Goal: Task Accomplishment & Management: Use online tool/utility

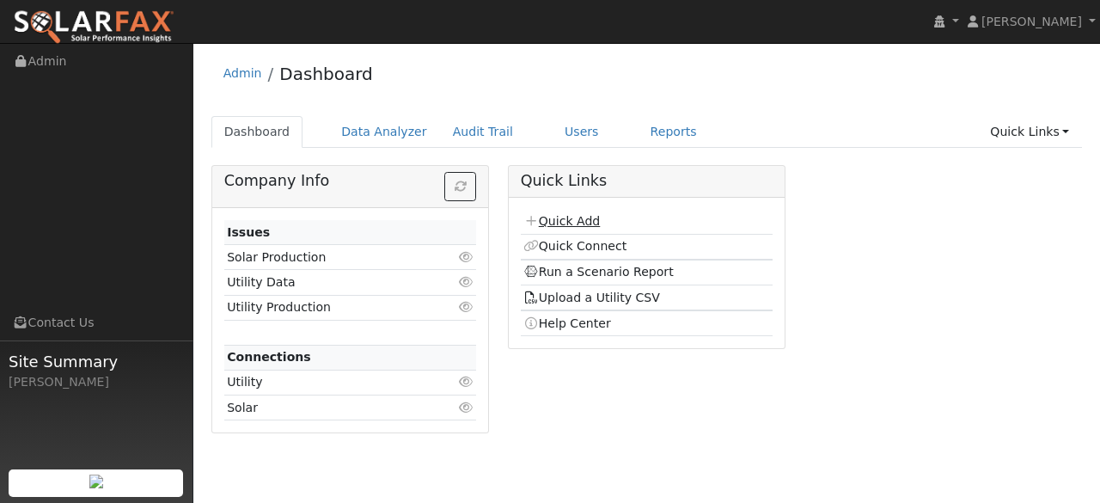
click at [573, 220] on link "Quick Add" at bounding box center [562, 221] width 77 height 14
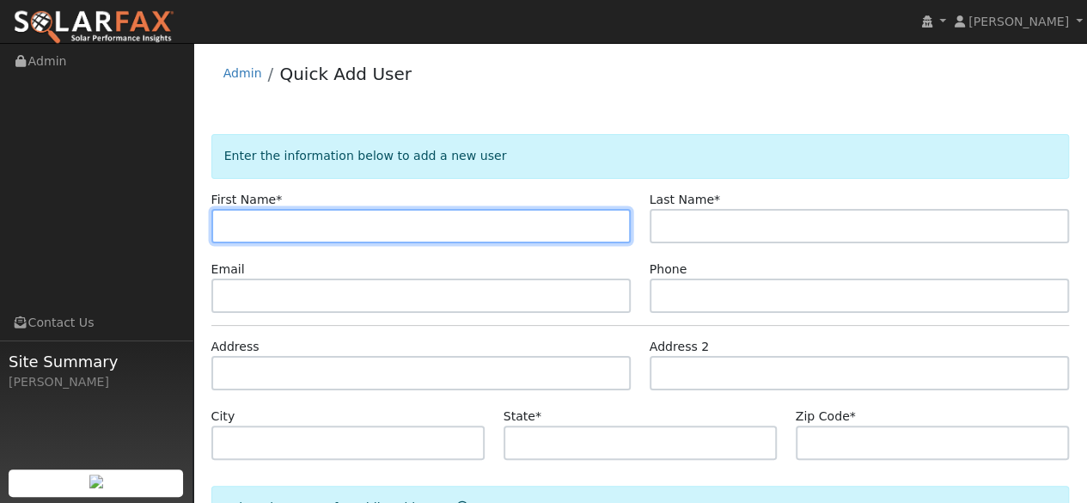
paste input "Hovey"
type input "Hovey"
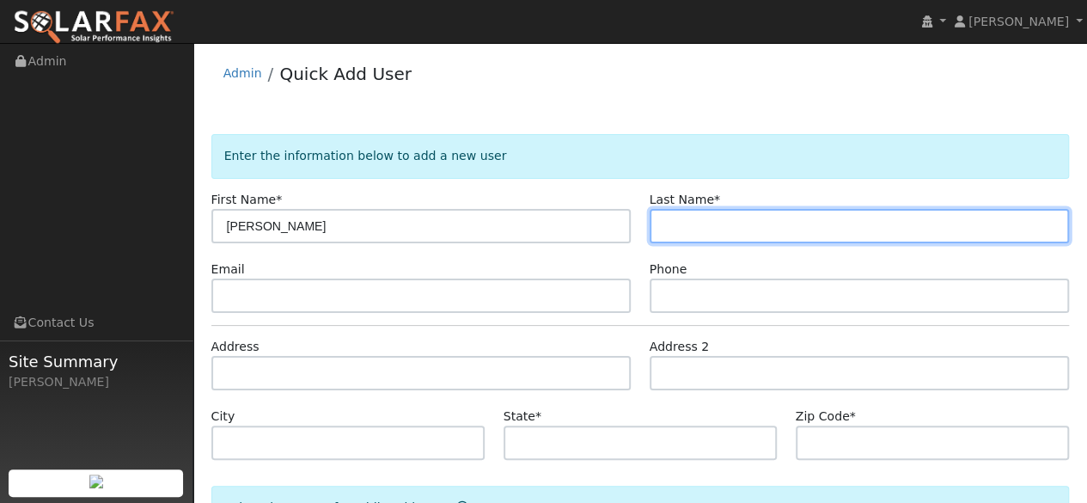
click at [684, 228] on input "text" at bounding box center [860, 226] width 420 height 34
type input "Clark"
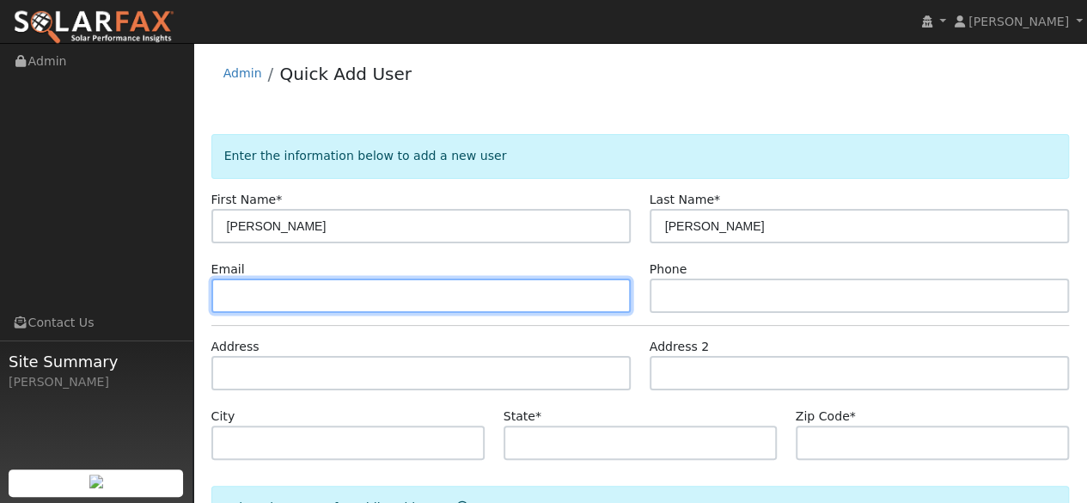
click at [291, 299] on input "text" at bounding box center [421, 296] width 420 height 34
paste input "hoveyclark@gmail.com"
type input "hoveyclark@gmail.com"
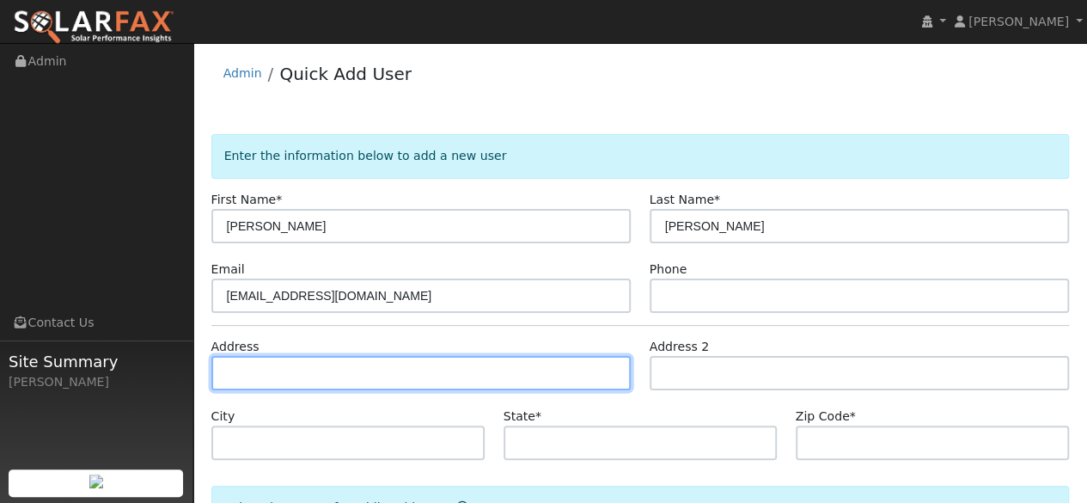
click at [309, 365] on input "text" at bounding box center [421, 373] width 420 height 34
paste input "467 32nd Ave, San Francisco, CA 94121, USA"
type input "467 32nd Avenue"
type input "San Francisco"
type input "CA"
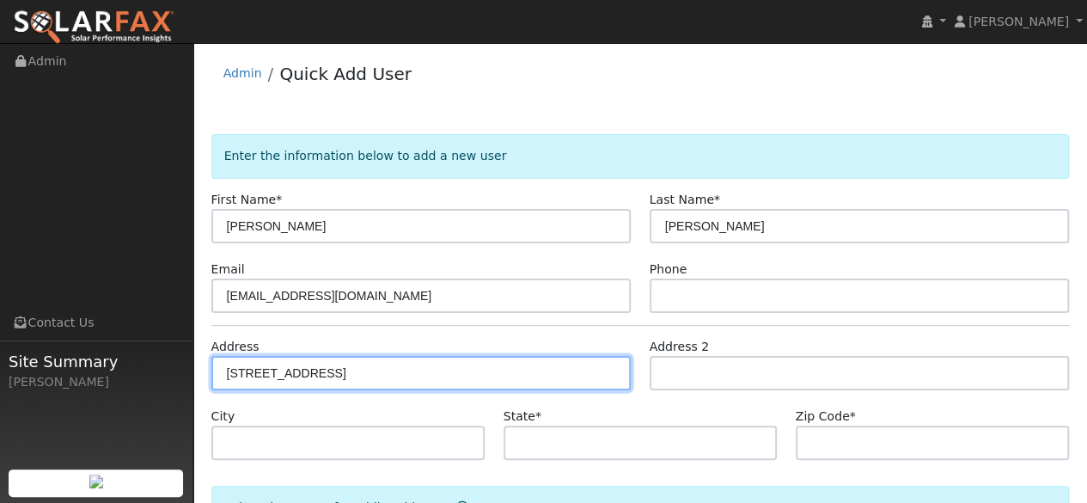
type input "94121"
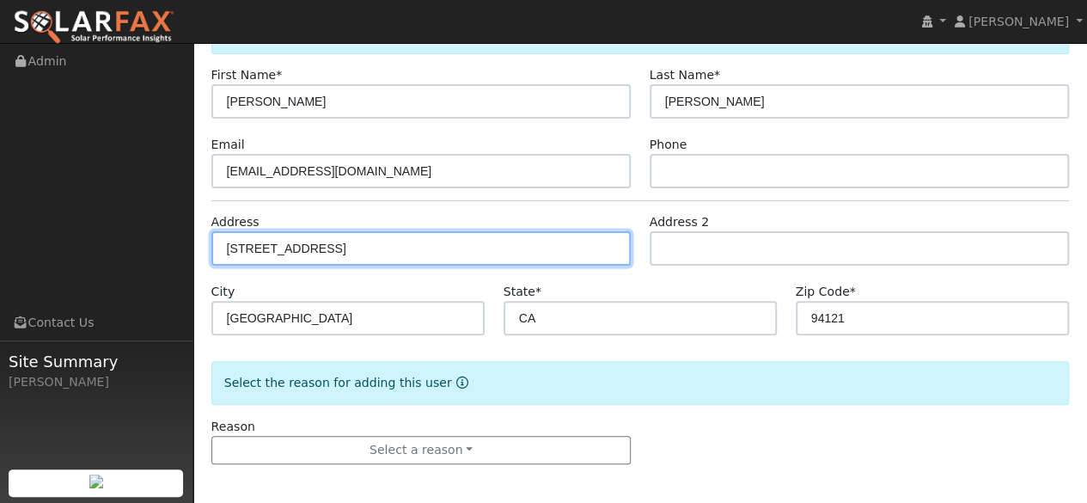
scroll to position [127, 0]
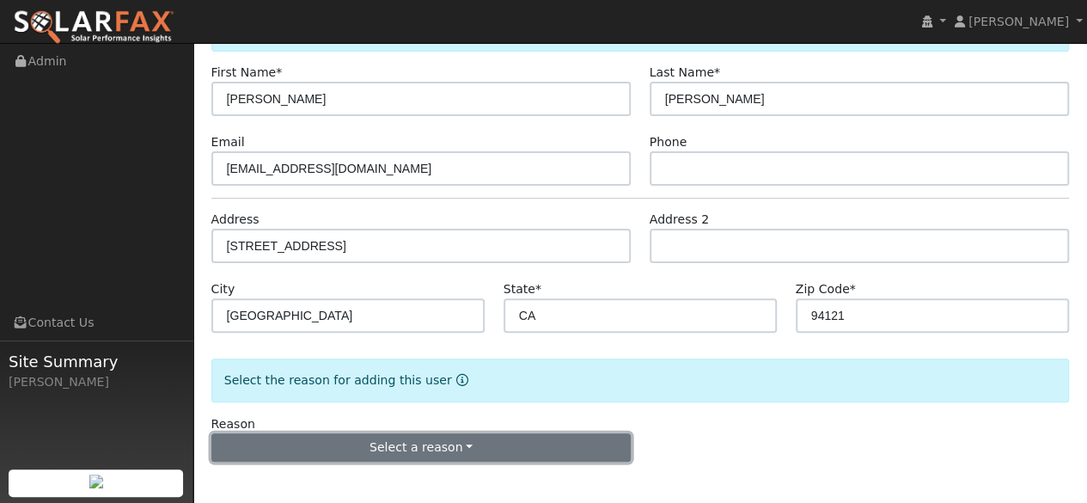
click at [452, 439] on button "Select a reason" at bounding box center [421, 447] width 420 height 29
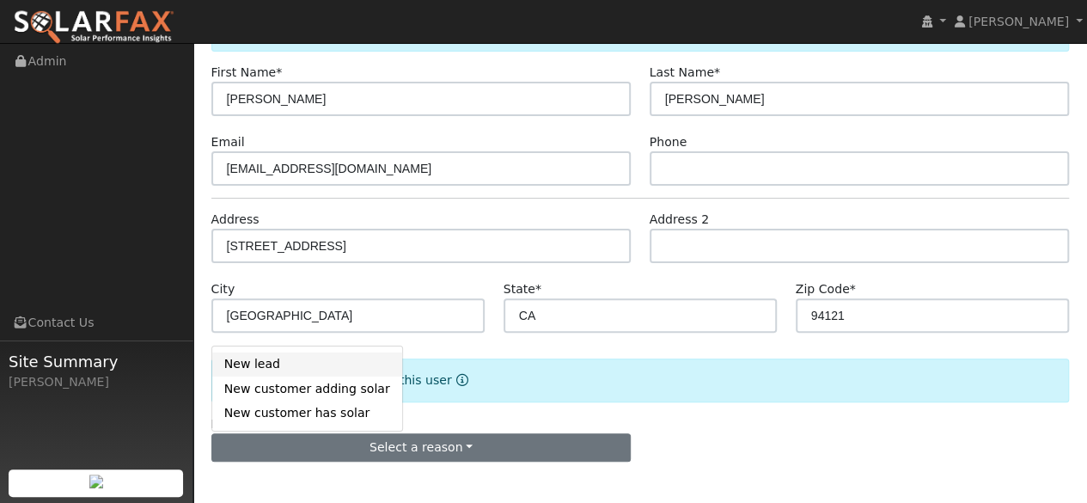
click at [297, 365] on link "New lead" at bounding box center [307, 364] width 190 height 24
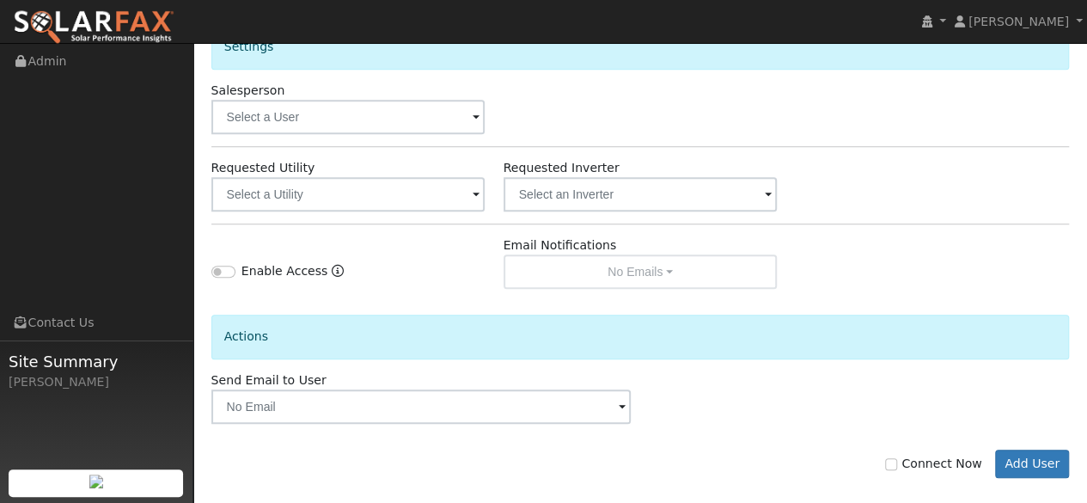
scroll to position [604, 0]
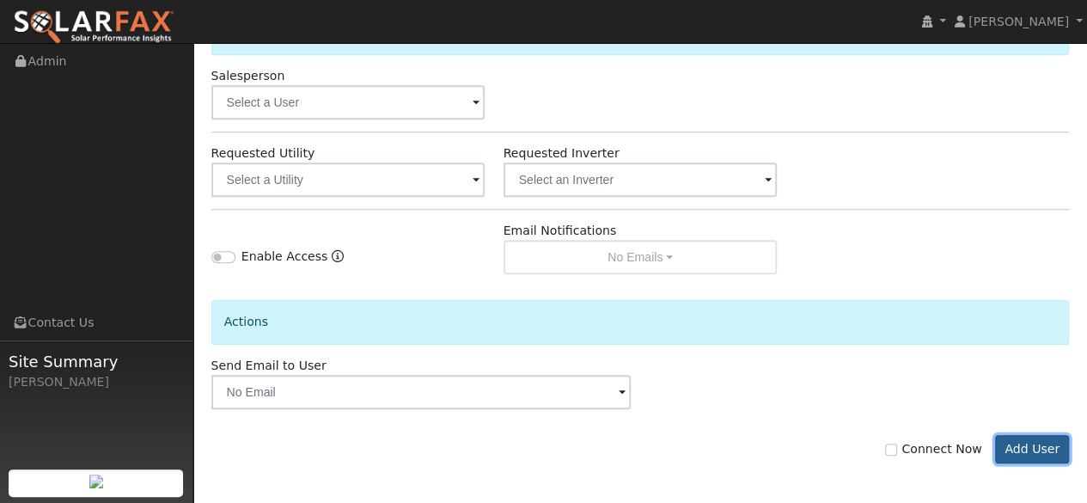
click at [1043, 444] on button "Add User" at bounding box center [1032, 449] width 75 height 29
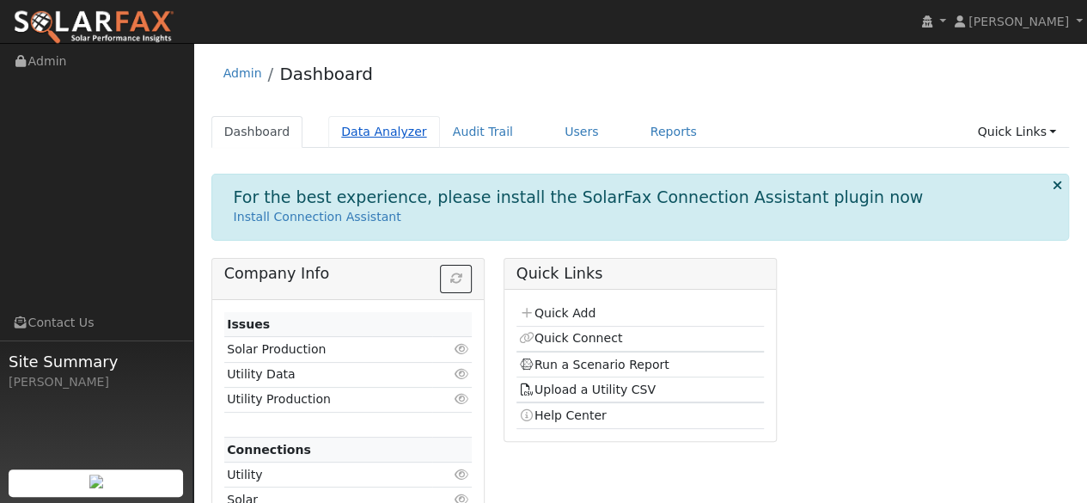
click at [384, 135] on link "Data Analyzer" at bounding box center [384, 132] width 112 height 32
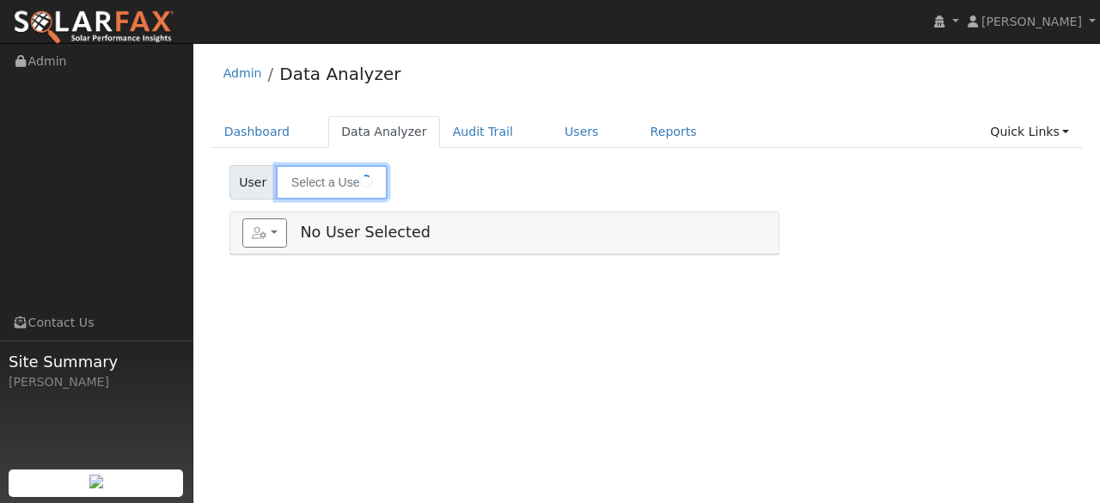
click at [340, 184] on input "text" at bounding box center [332, 182] width 112 height 34
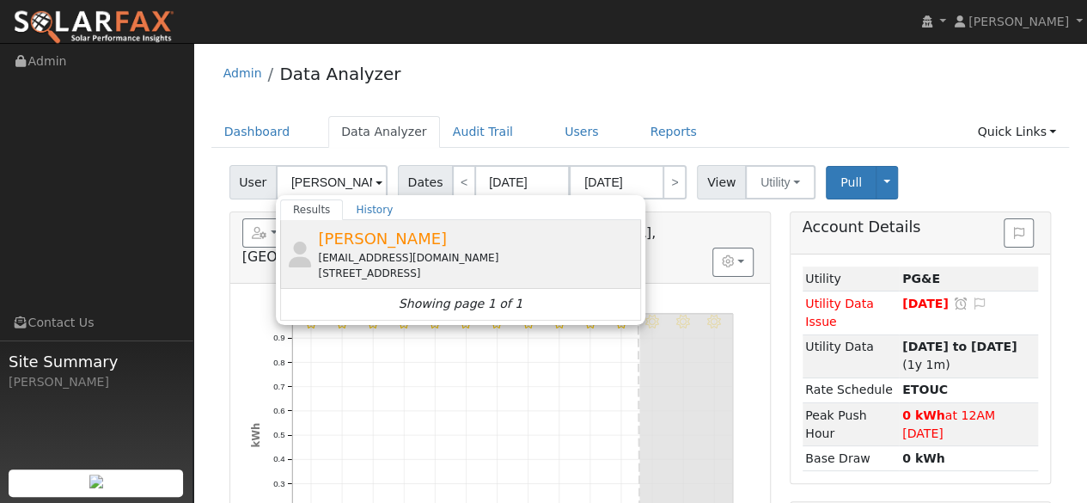
click at [368, 254] on div "[EMAIL_ADDRESS][DOMAIN_NAME]" at bounding box center [477, 257] width 319 height 15
type input "[PERSON_NAME]"
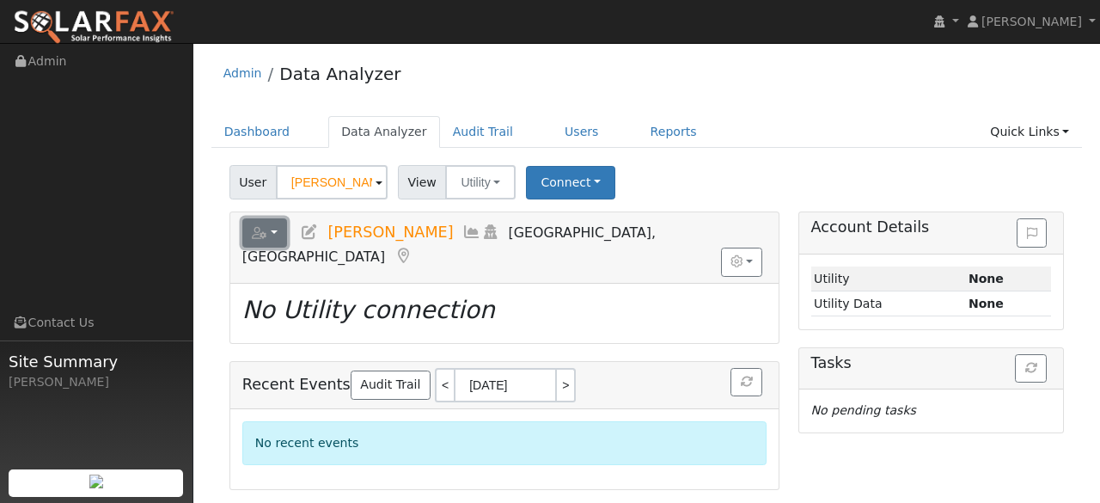
click at [273, 239] on button "button" at bounding box center [265, 232] width 46 height 29
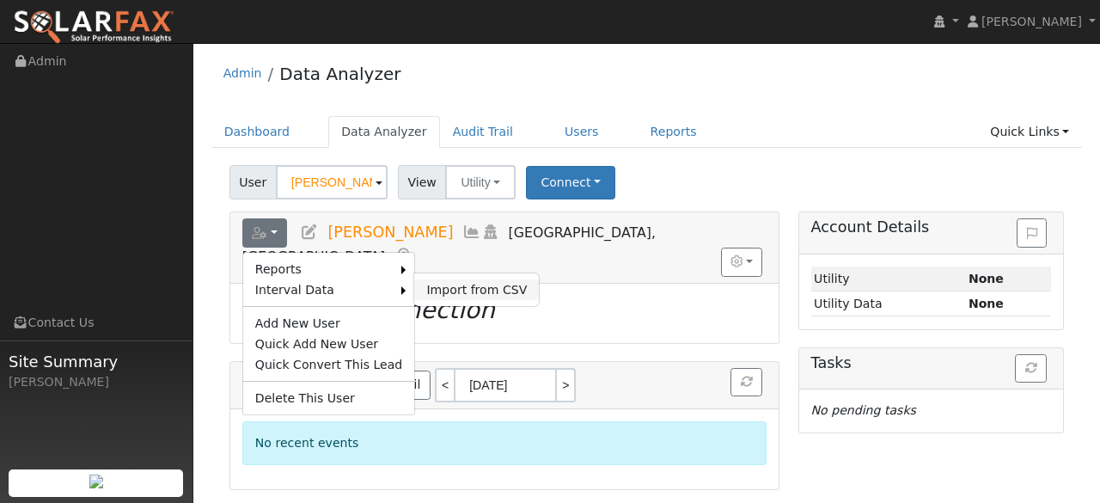
click at [428, 288] on link "Import from CSV" at bounding box center [476, 289] width 125 height 21
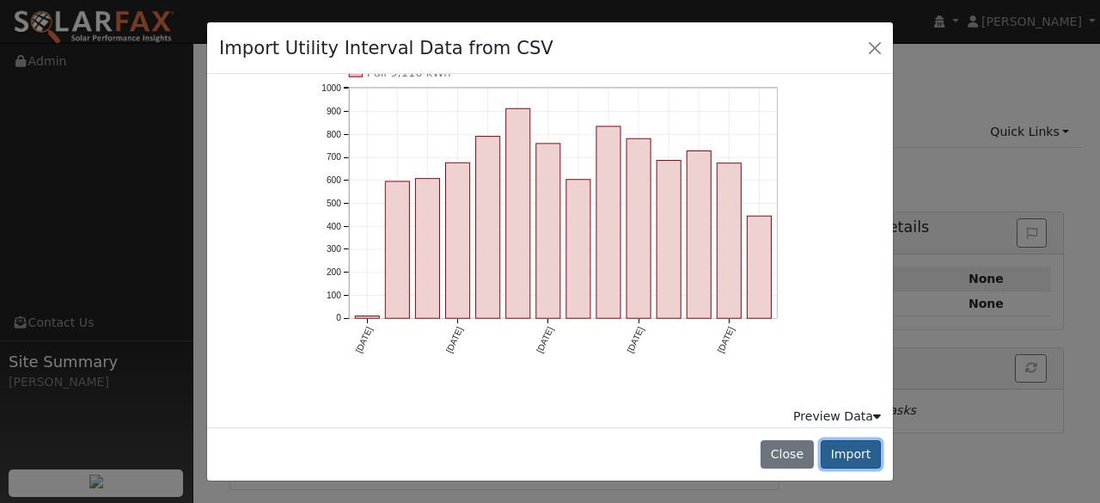
click at [860, 456] on button "Import" at bounding box center [851, 454] width 60 height 29
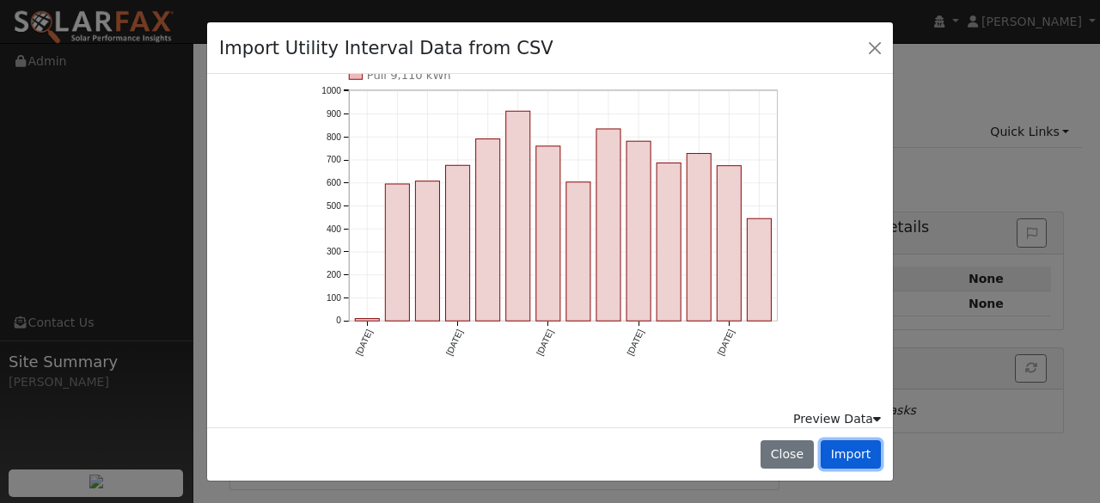
scroll to position [241, 0]
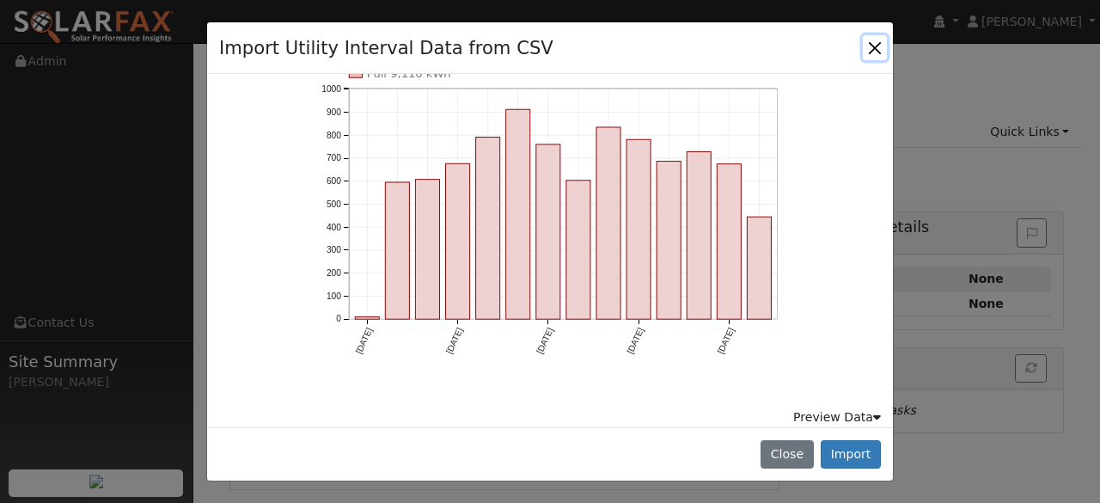
click at [885, 44] on button "Close" at bounding box center [875, 47] width 24 height 24
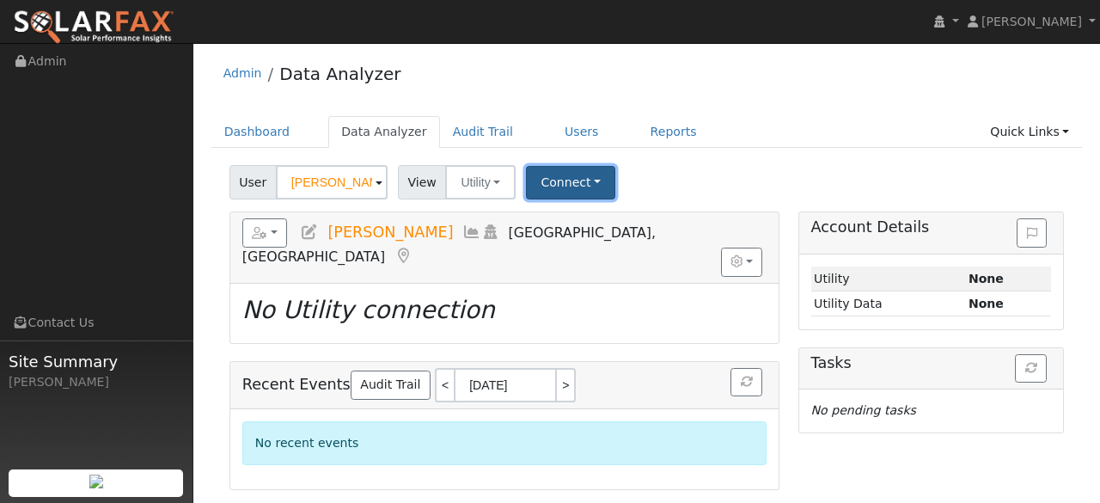
click at [556, 181] on button "Connect" at bounding box center [570, 183] width 89 height 34
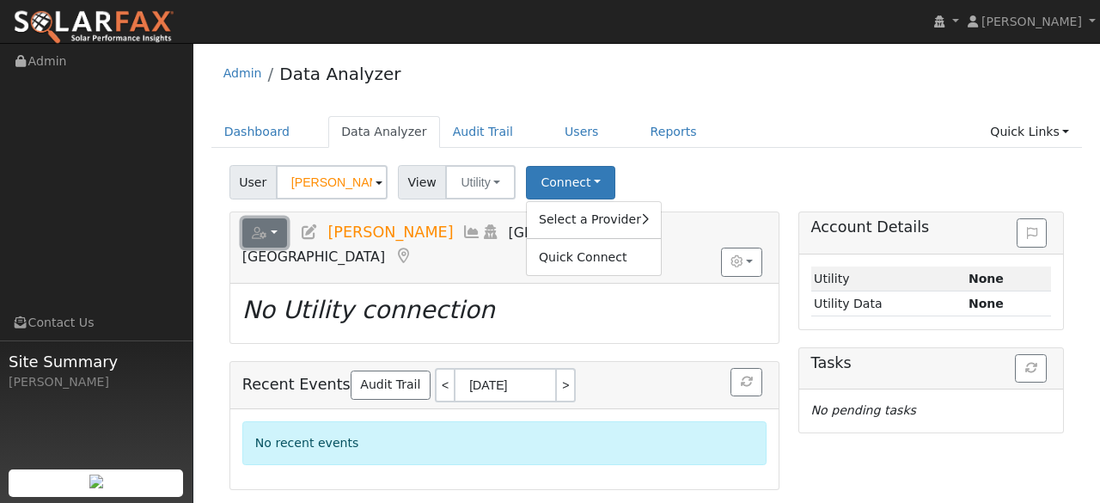
click at [274, 236] on button "button" at bounding box center [265, 232] width 46 height 29
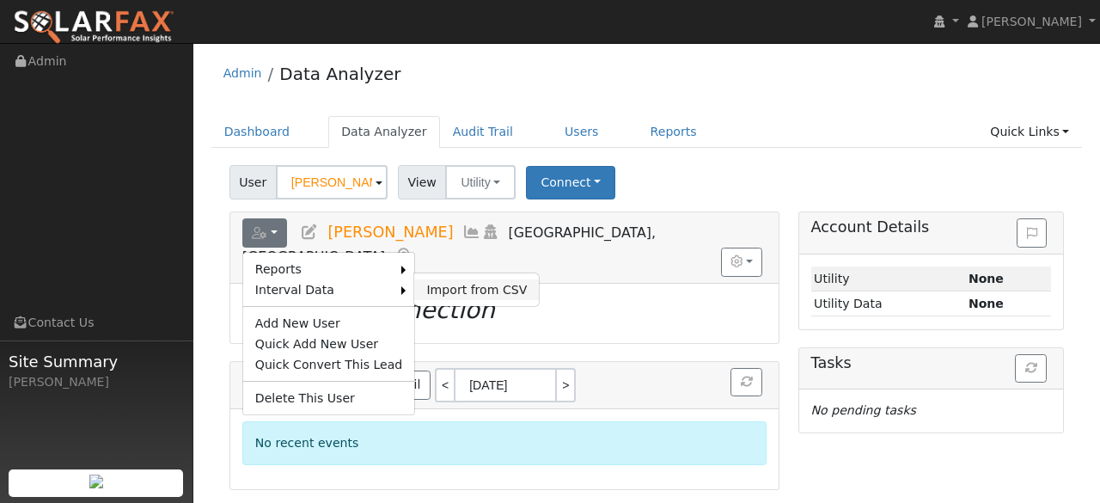
click at [426, 288] on link "Import from CSV" at bounding box center [476, 289] width 125 height 21
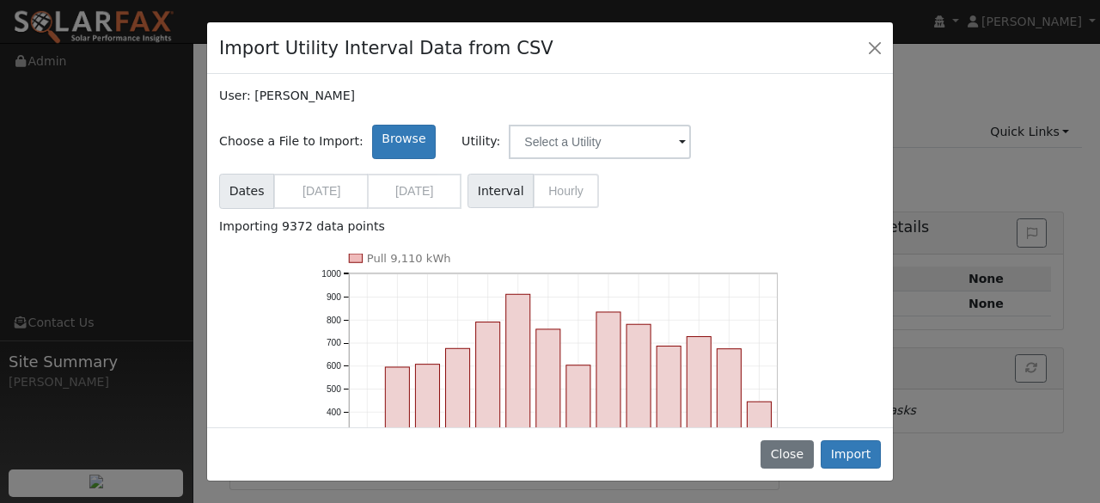
scroll to position [172, 0]
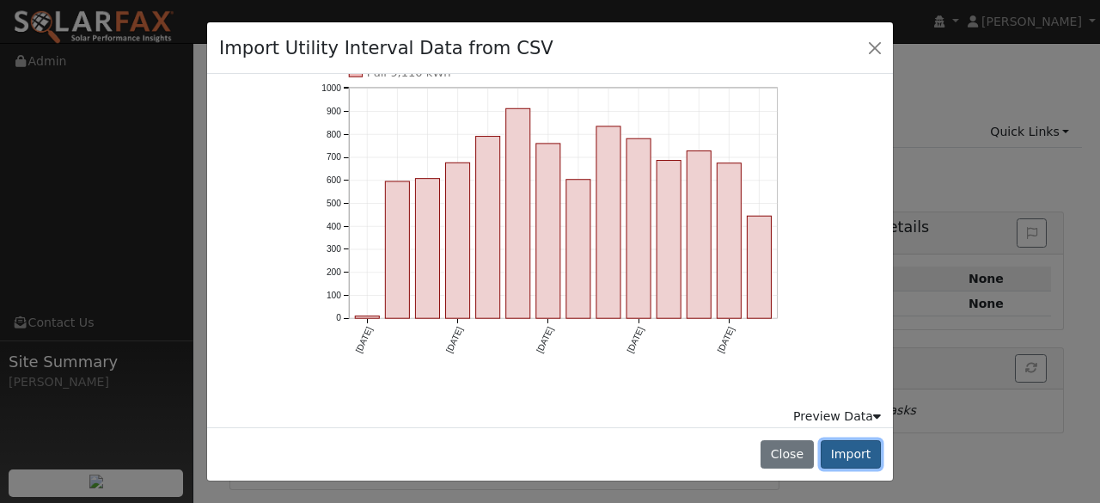
click at [855, 463] on button "Import" at bounding box center [851, 454] width 60 height 29
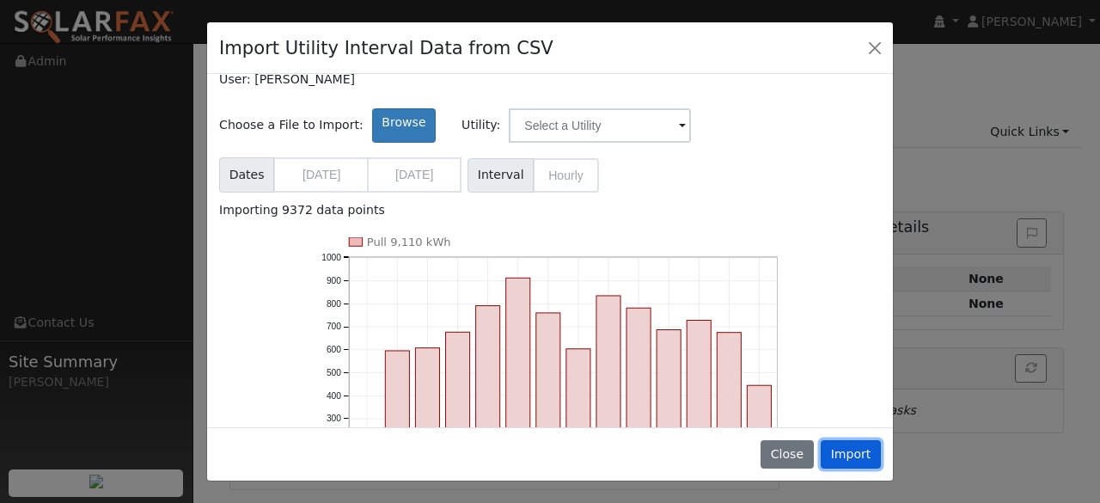
scroll to position [0, 0]
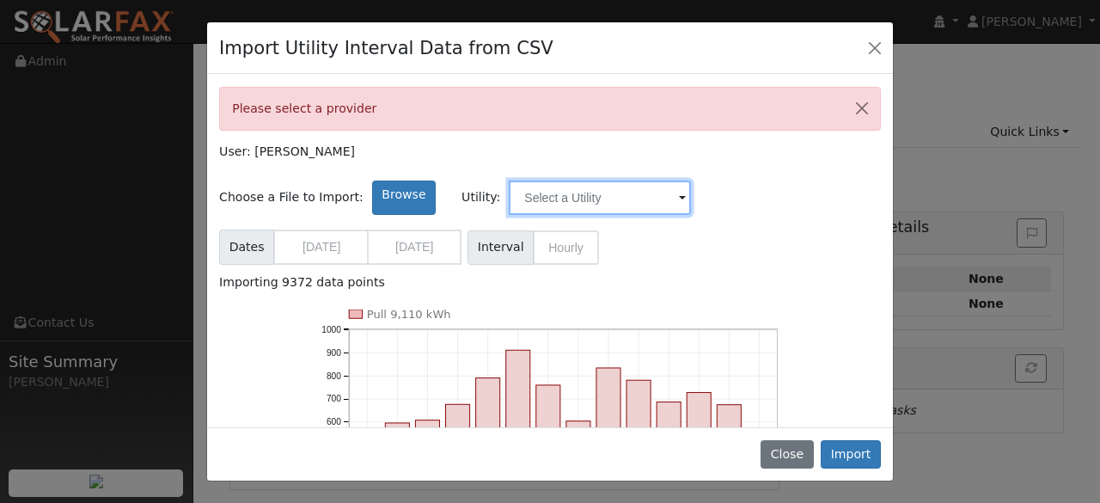
click at [641, 197] on input "text" at bounding box center [600, 198] width 182 height 34
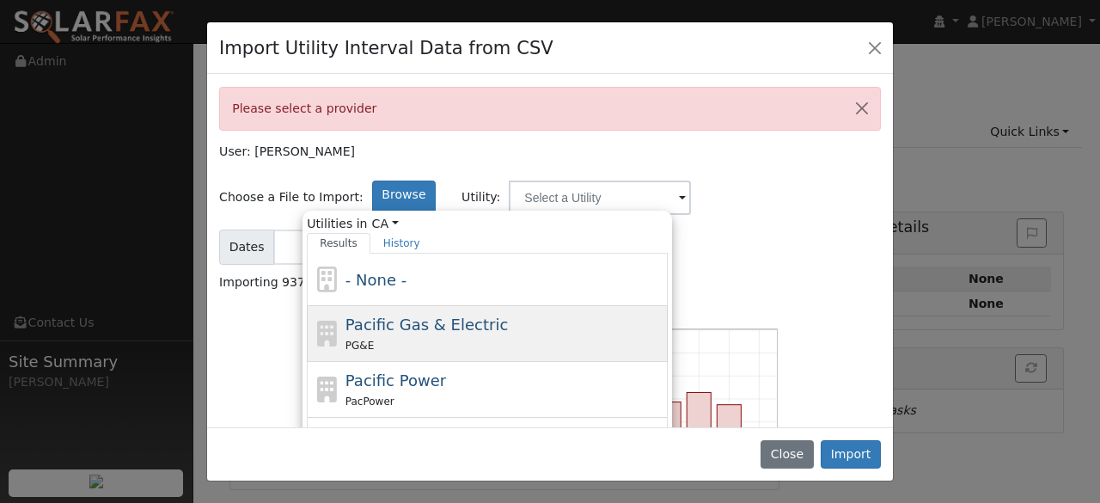
click at [382, 334] on div "Pacific Gas & Electric PG&E" at bounding box center [505, 333] width 319 height 41
type input "Pacific Gas & Electric"
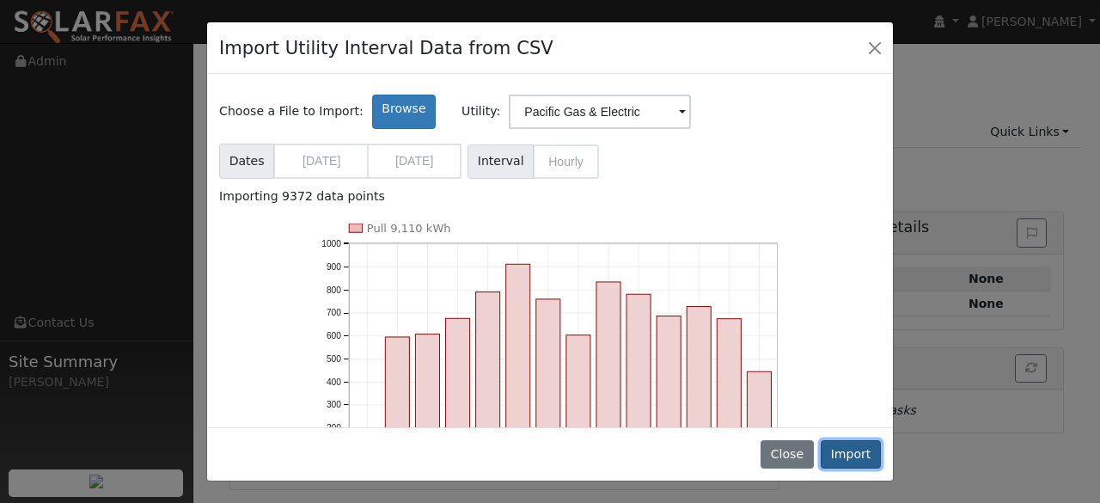
click at [858, 448] on button "Import" at bounding box center [851, 454] width 60 height 29
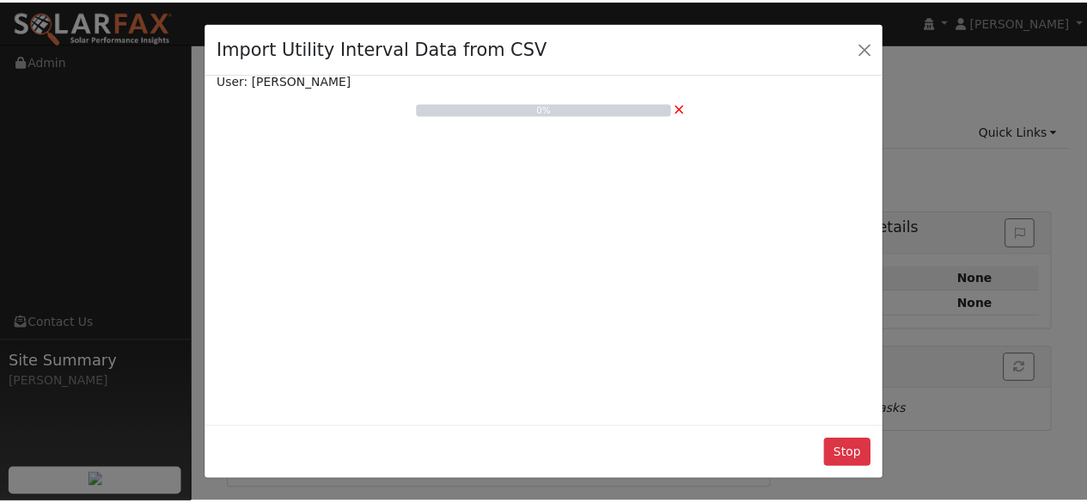
scroll to position [13, 0]
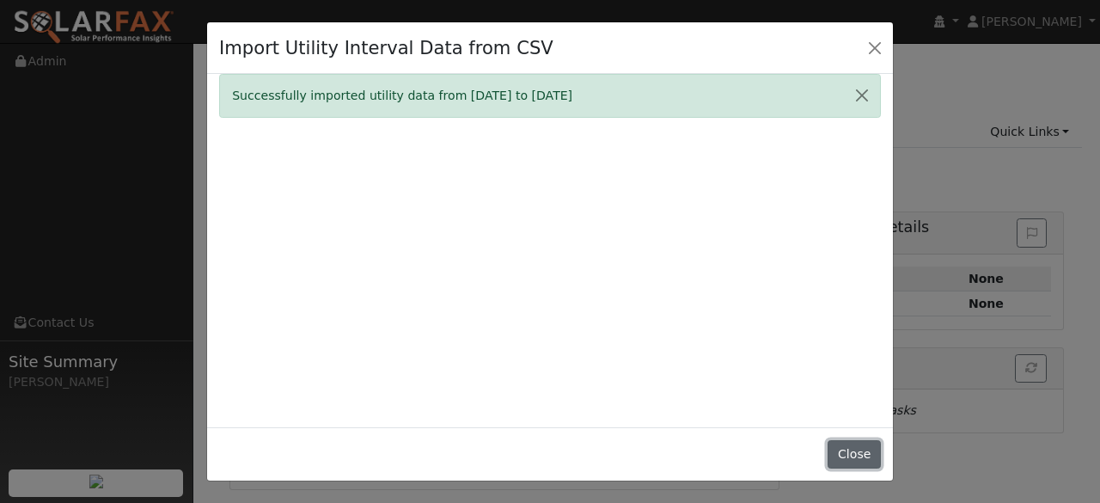
click at [868, 461] on button "Close" at bounding box center [854, 454] width 52 height 29
type input "[DATE]"
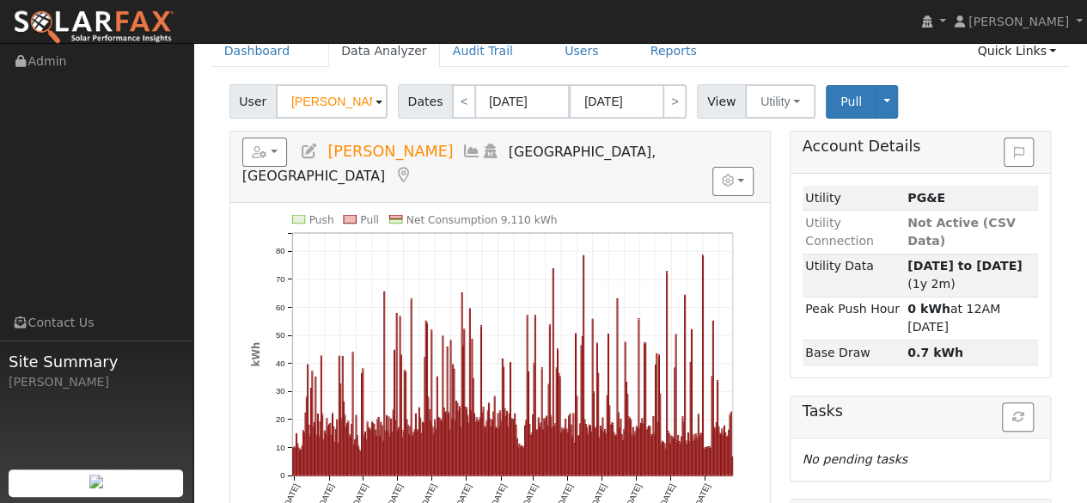
scroll to position [70, 0]
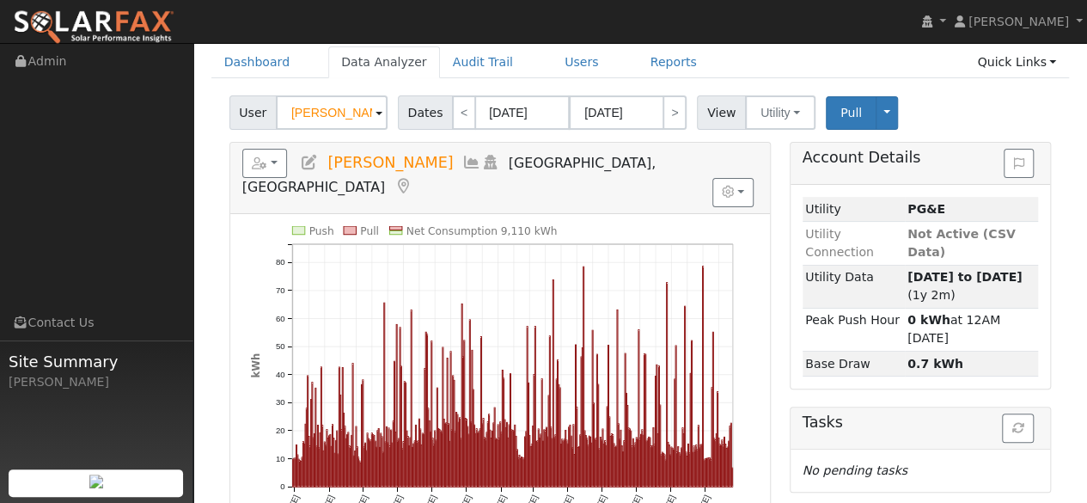
click at [832, 459] on div "Loading... No pending tasks" at bounding box center [921, 471] width 260 height 42
click at [794, 118] on button "Utility" at bounding box center [780, 112] width 70 height 34
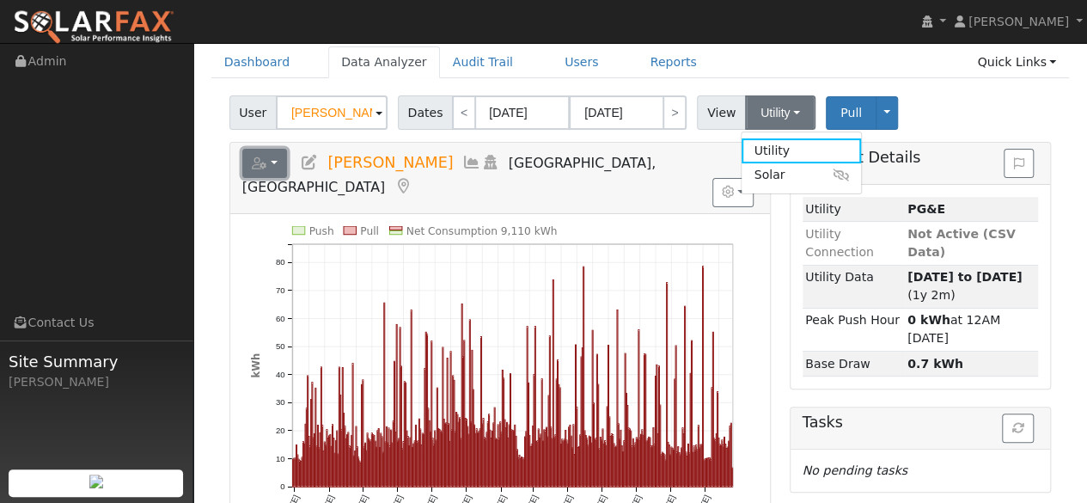
click at [272, 162] on button "button" at bounding box center [265, 163] width 46 height 29
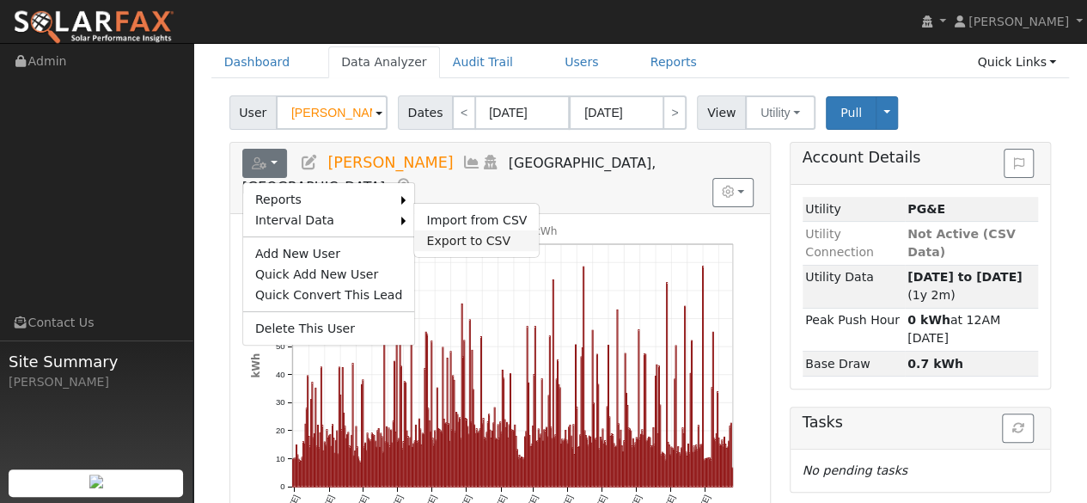
click at [414, 236] on link "Export to CSV" at bounding box center [476, 240] width 125 height 21
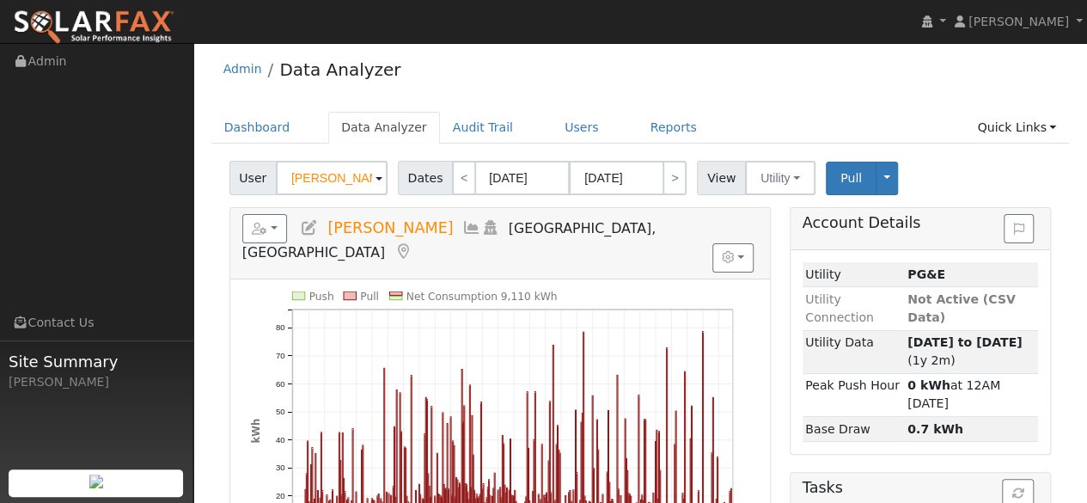
scroll to position [0, 0]
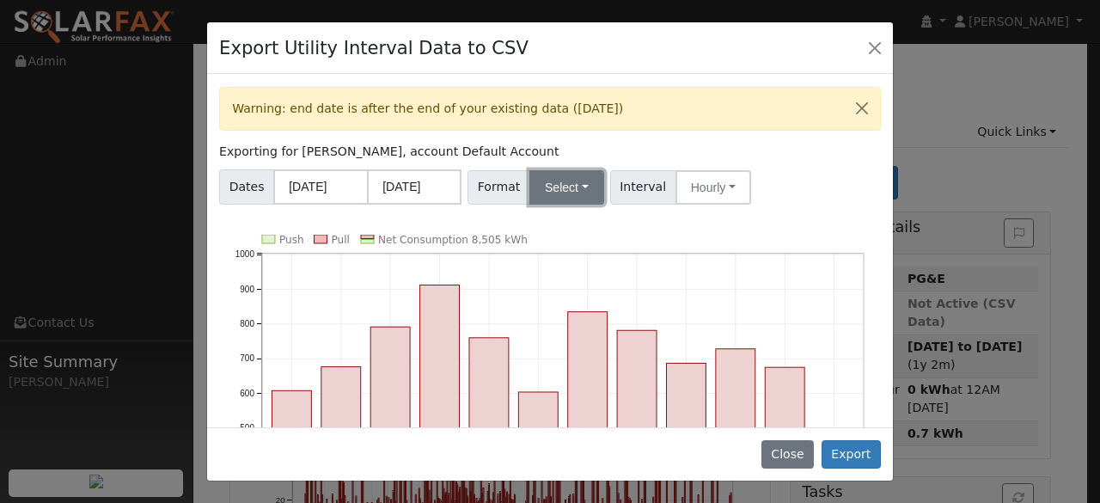
click at [577, 183] on button "Select" at bounding box center [567, 187] width 75 height 34
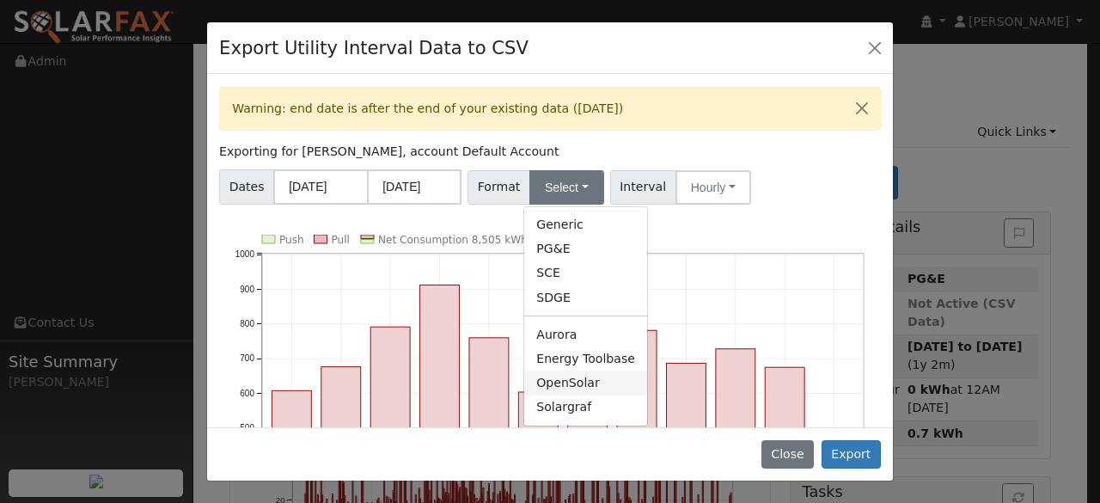
click at [578, 382] on link "OpenSolar" at bounding box center [585, 383] width 123 height 24
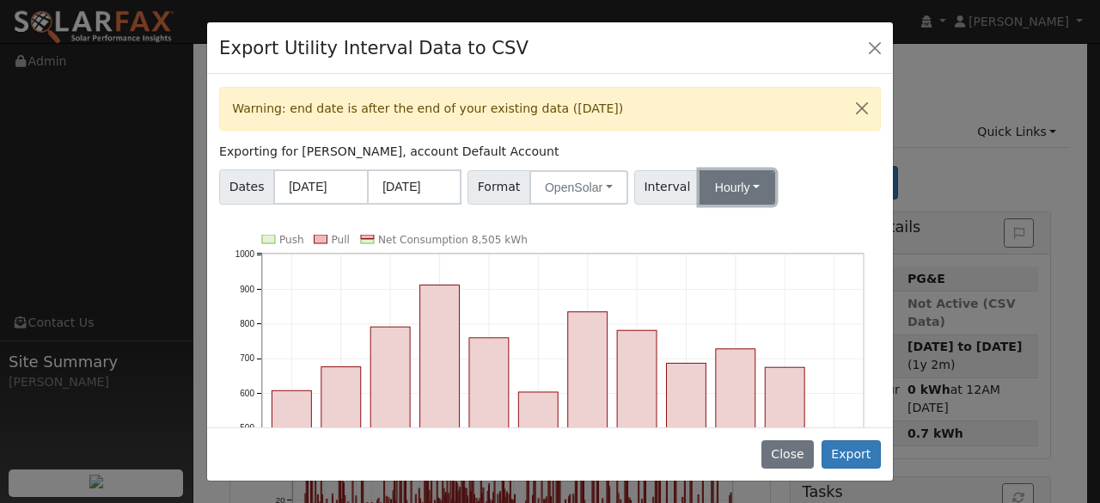
click at [732, 190] on button "Hourly" at bounding box center [738, 187] width 76 height 34
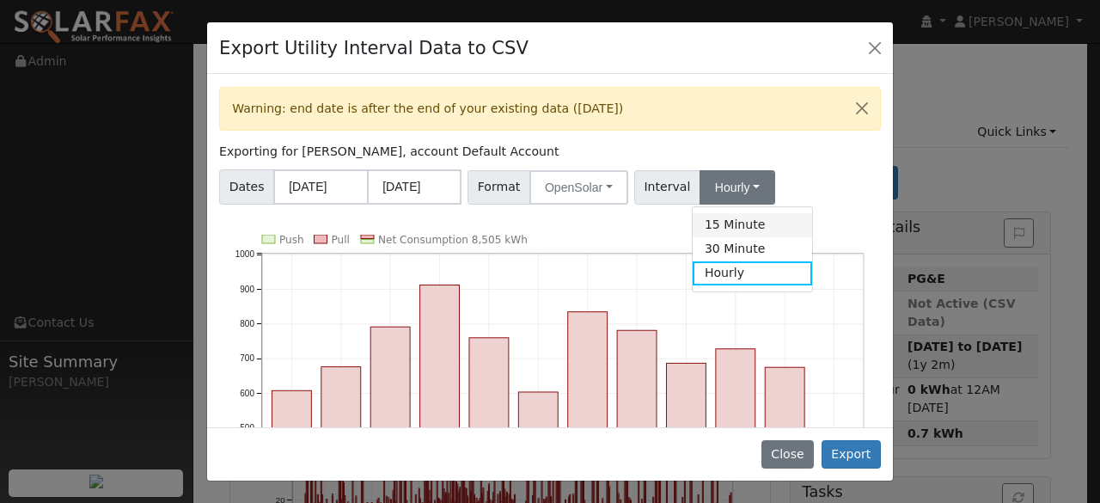
click at [732, 222] on link "15 Minute" at bounding box center [752, 225] width 119 height 24
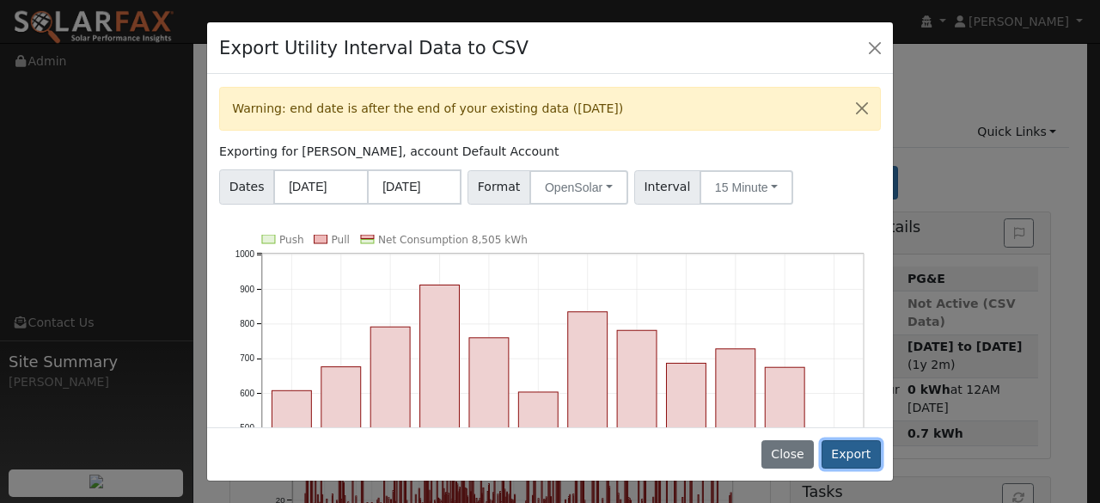
click at [858, 455] on button "Export" at bounding box center [851, 454] width 59 height 29
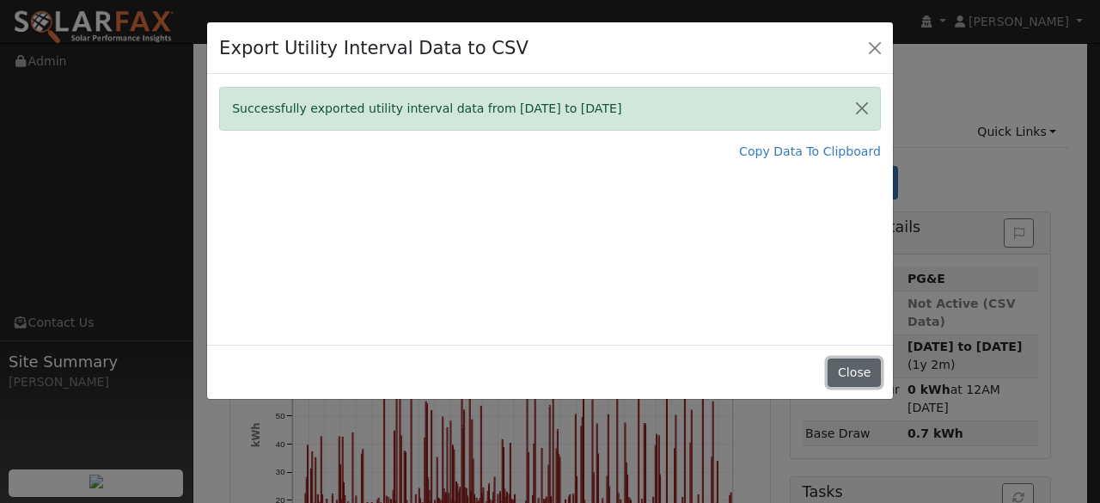
click at [865, 371] on button "Close" at bounding box center [854, 372] width 52 height 29
